Goal: Use online tool/utility: Utilize a website feature to perform a specific function

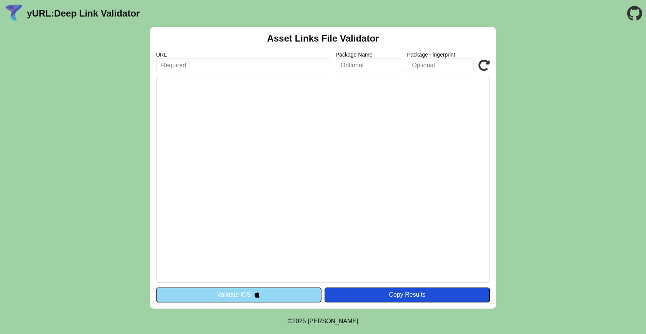
click at [261, 66] on input "text" at bounding box center [243, 65] width 175 height 14
paste input "https://dev.smart.pixitech.asia/.well-known/assetlinks.json"
click at [261, 90] on pre at bounding box center [323, 180] width 334 height 206
drag, startPoint x: 242, startPoint y: 65, endPoint x: 387, endPoint y: 65, distance: 145.4
click at [387, 65] on div "URL https://dev.smart.pixitech.asia/.well-known/assetlinks.json Package Name Pa…" at bounding box center [323, 62] width 334 height 21
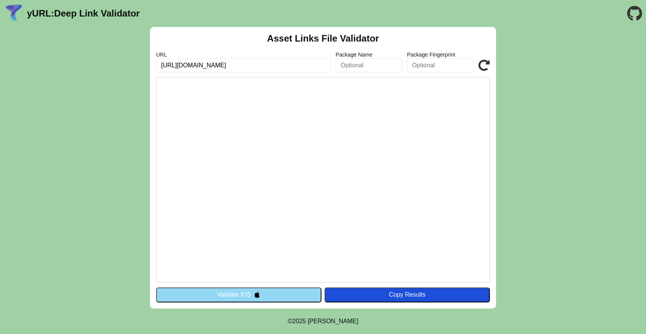
type input "[URL][DOMAIN_NAME]"
click at [389, 148] on pre at bounding box center [323, 180] width 334 height 206
click at [485, 66] on icon at bounding box center [484, 66] width 12 height 12
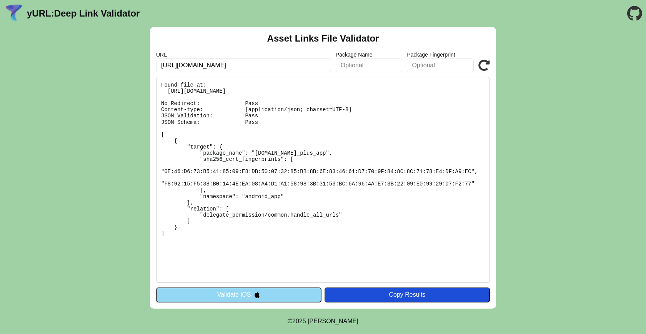
click at [304, 303] on div "Asset Links File Validator URL https://dev.smart.pixitech.asia Package Name Pac…" at bounding box center [323, 168] width 346 height 282
click at [305, 298] on button "Validate iOS" at bounding box center [238, 294] width 165 height 15
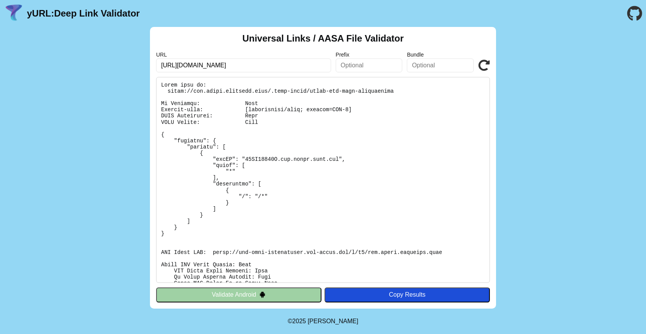
click at [286, 296] on button "Validate Android" at bounding box center [238, 294] width 165 height 15
